Goal: Information Seeking & Learning: Learn about a topic

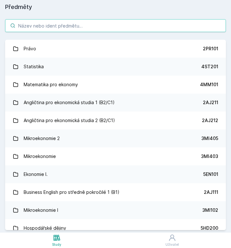
click at [55, 29] on input "search" at bounding box center [115, 25] width 221 height 13
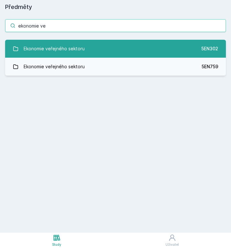
type input "ekonomie ve"
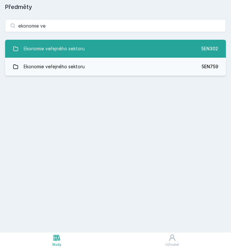
click at [53, 52] on div "Ekonomie veřejného sektoru" at bounding box center [54, 48] width 61 height 13
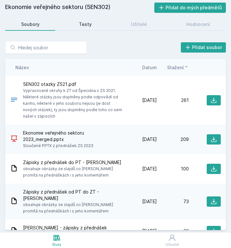
click at [81, 27] on div "Testy" at bounding box center [85, 24] width 13 height 6
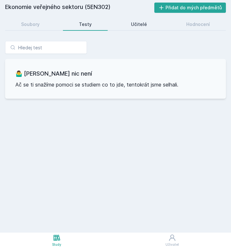
click at [139, 22] on div "Učitelé" at bounding box center [139, 24] width 16 height 6
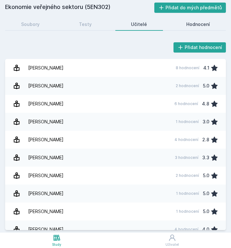
click at [210, 22] on link "Hodnocení" at bounding box center [198, 24] width 55 height 13
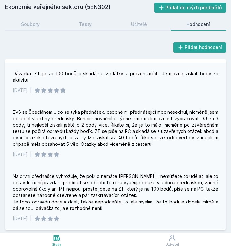
scroll to position [195, 0]
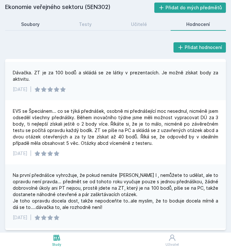
click at [37, 23] on div "Soubory" at bounding box center [30, 24] width 19 height 6
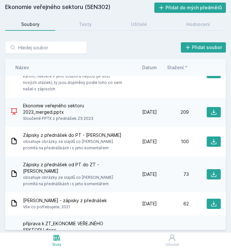
scroll to position [28, 0]
